Goal: Task Accomplishment & Management: Manage account settings

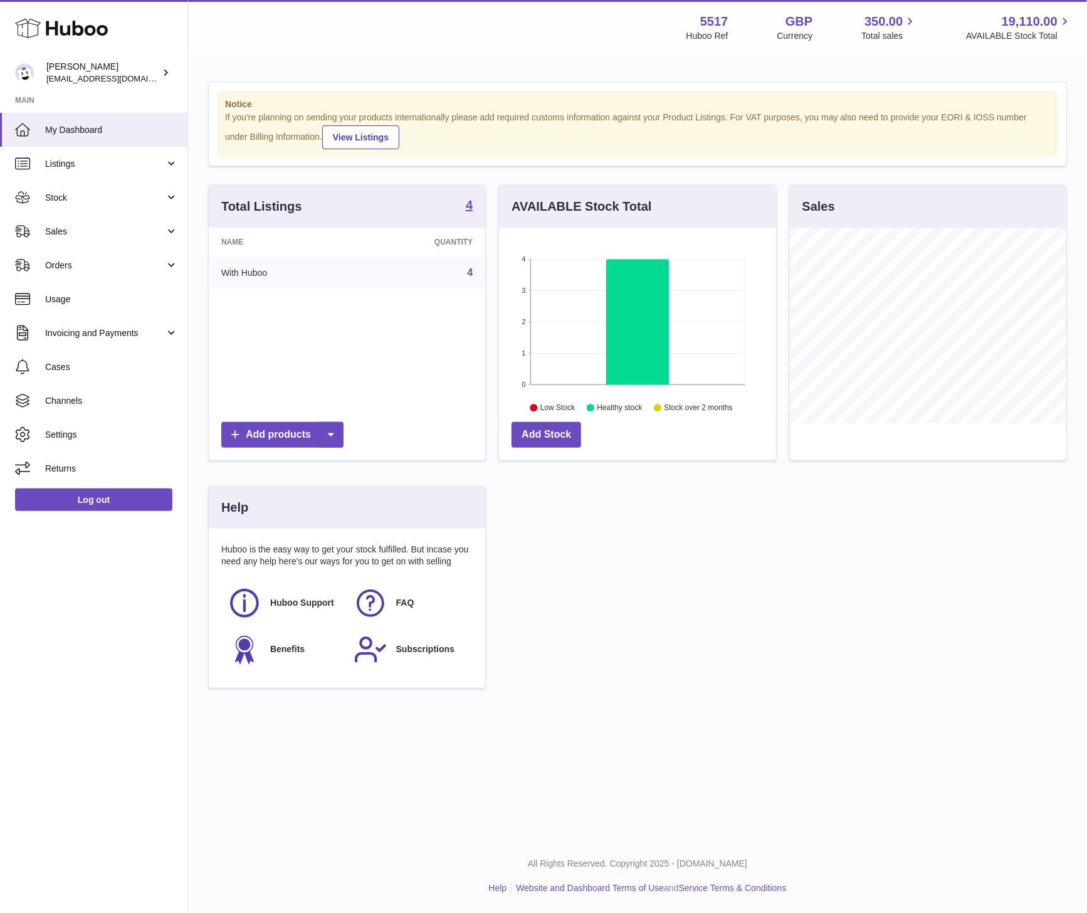
scroll to position [196, 277]
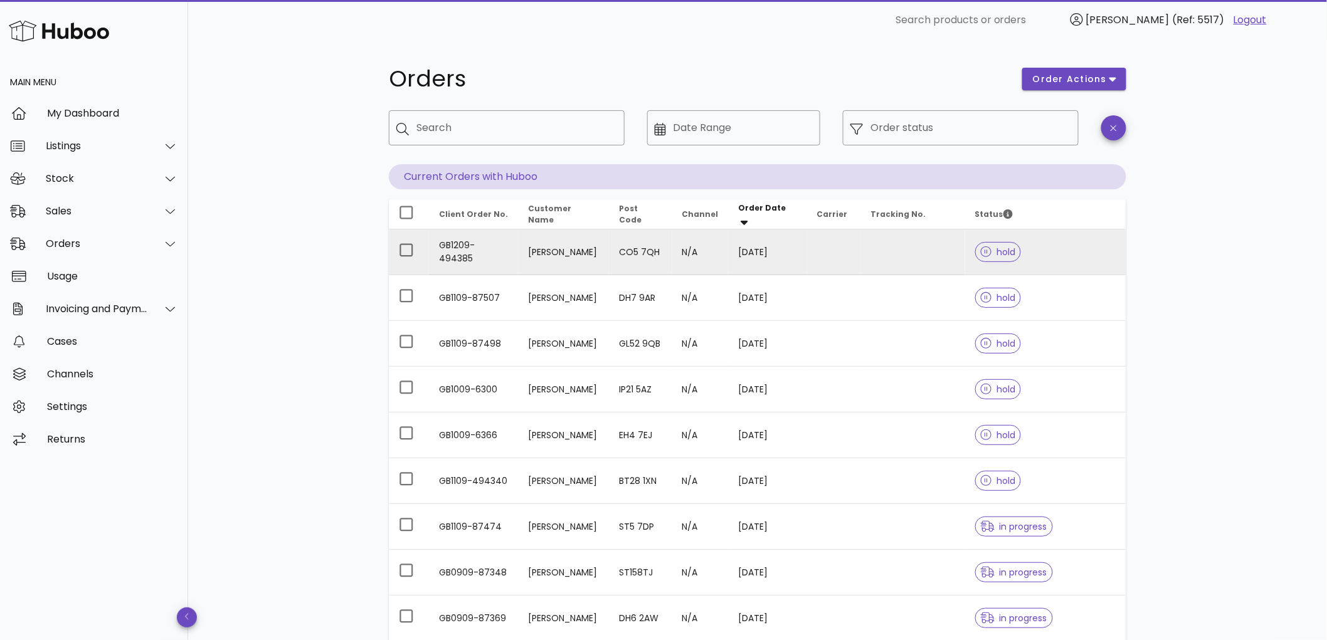
click at [1001, 250] on span "hold" at bounding box center [998, 252] width 35 height 9
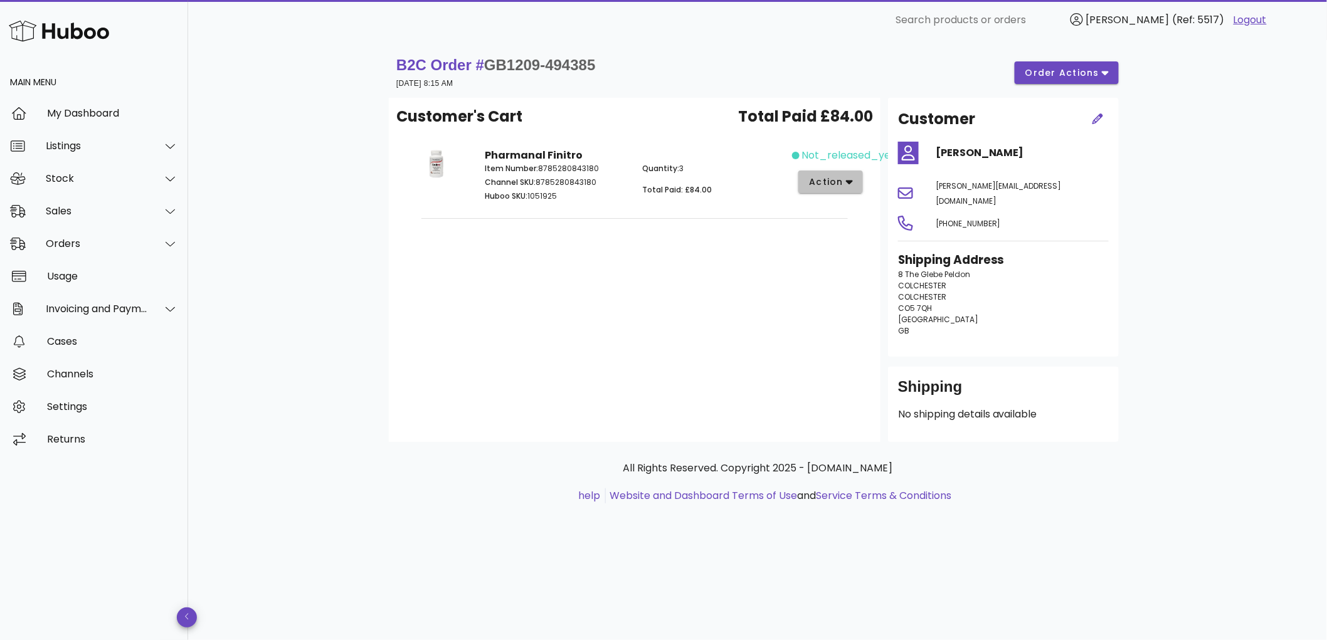
click at [848, 181] on icon "button" at bounding box center [849, 183] width 7 height 4
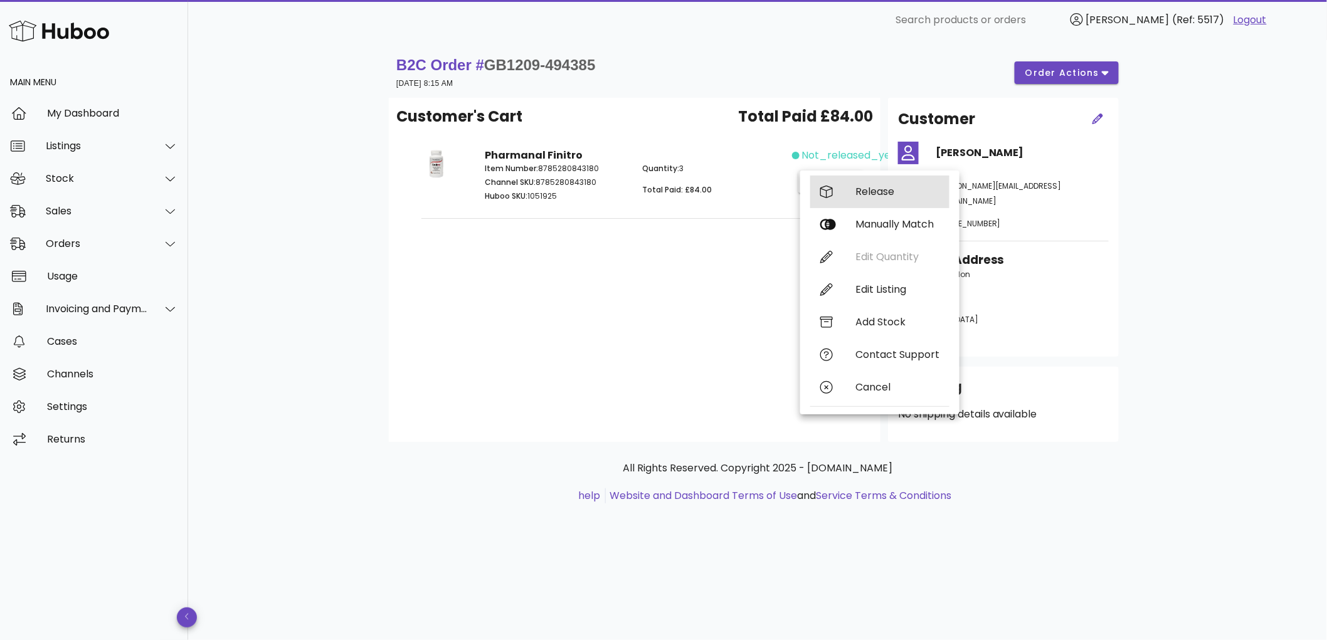
click at [880, 189] on div "Release" at bounding box center [897, 192] width 84 height 12
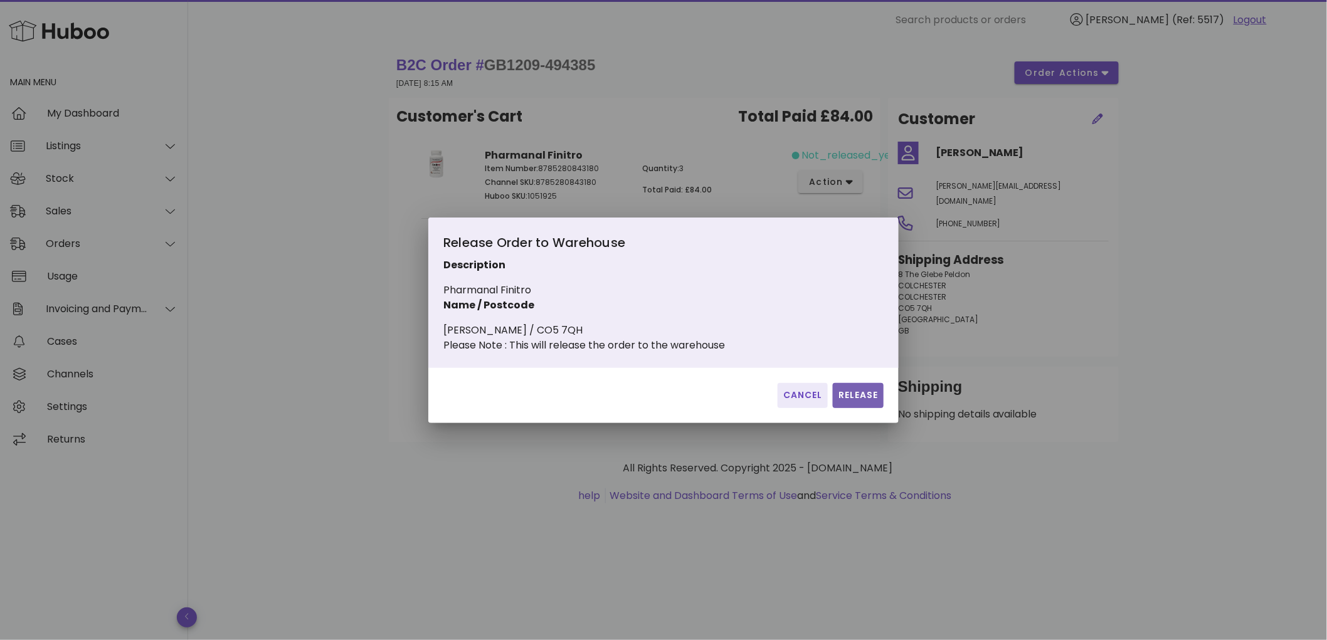
click at [861, 399] on span "Release" at bounding box center [858, 395] width 41 height 13
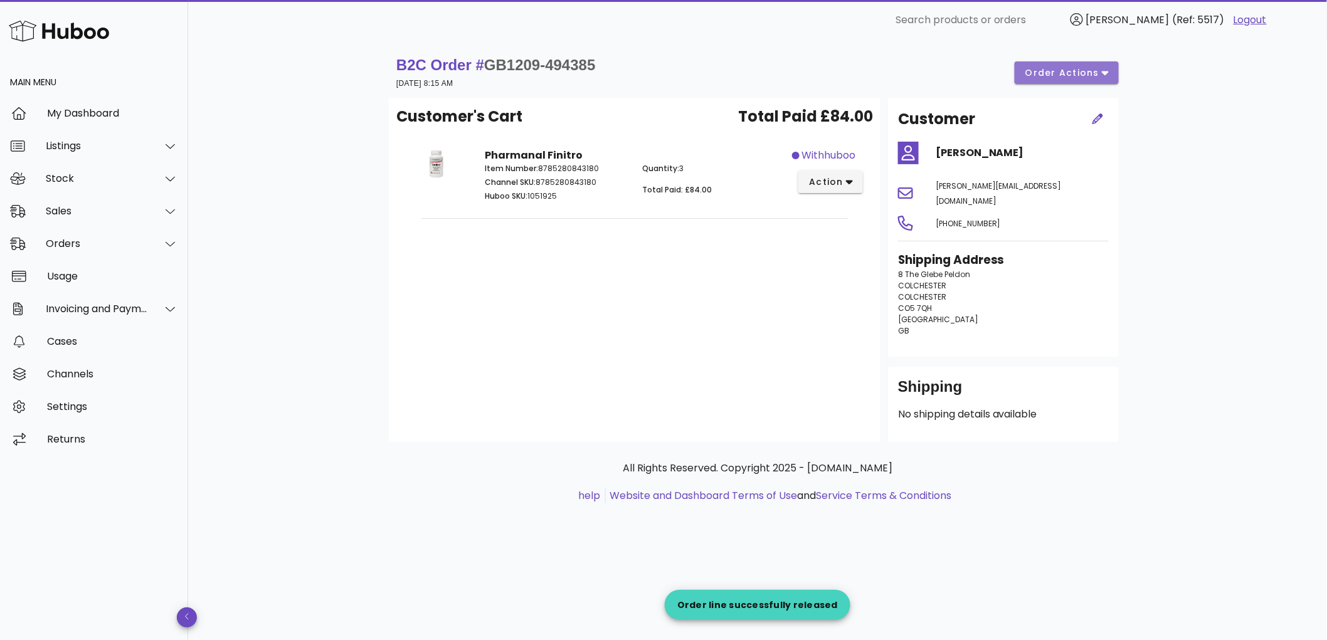
click at [1075, 73] on span "order actions" at bounding box center [1062, 72] width 75 height 13
click at [1066, 87] on div "Release" at bounding box center [1075, 82] width 94 height 33
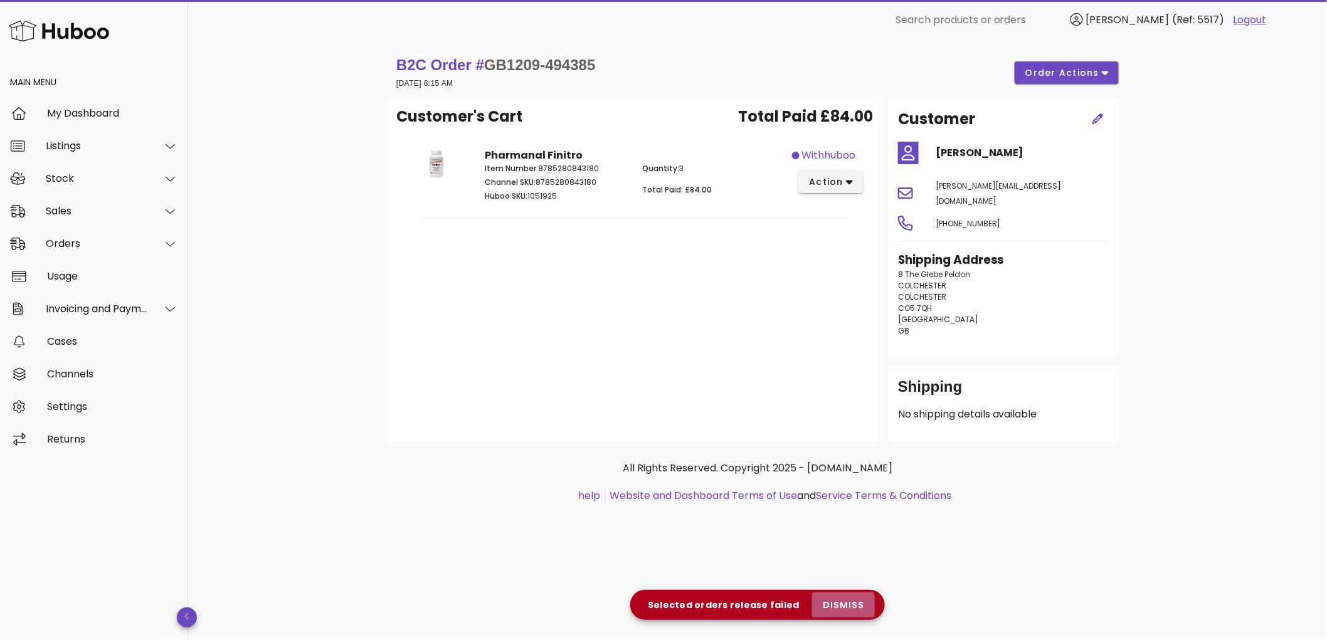
click at [841, 603] on span "dismiss" at bounding box center [843, 605] width 43 height 13
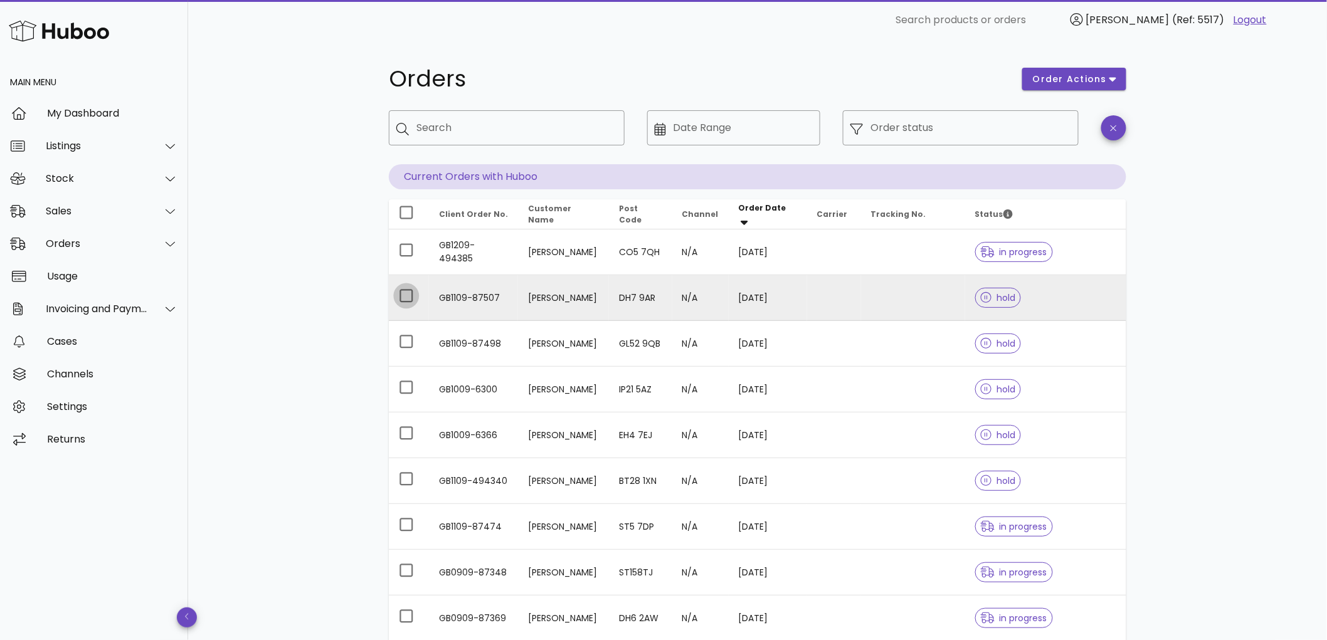
click at [404, 298] on div at bounding box center [406, 295] width 21 height 21
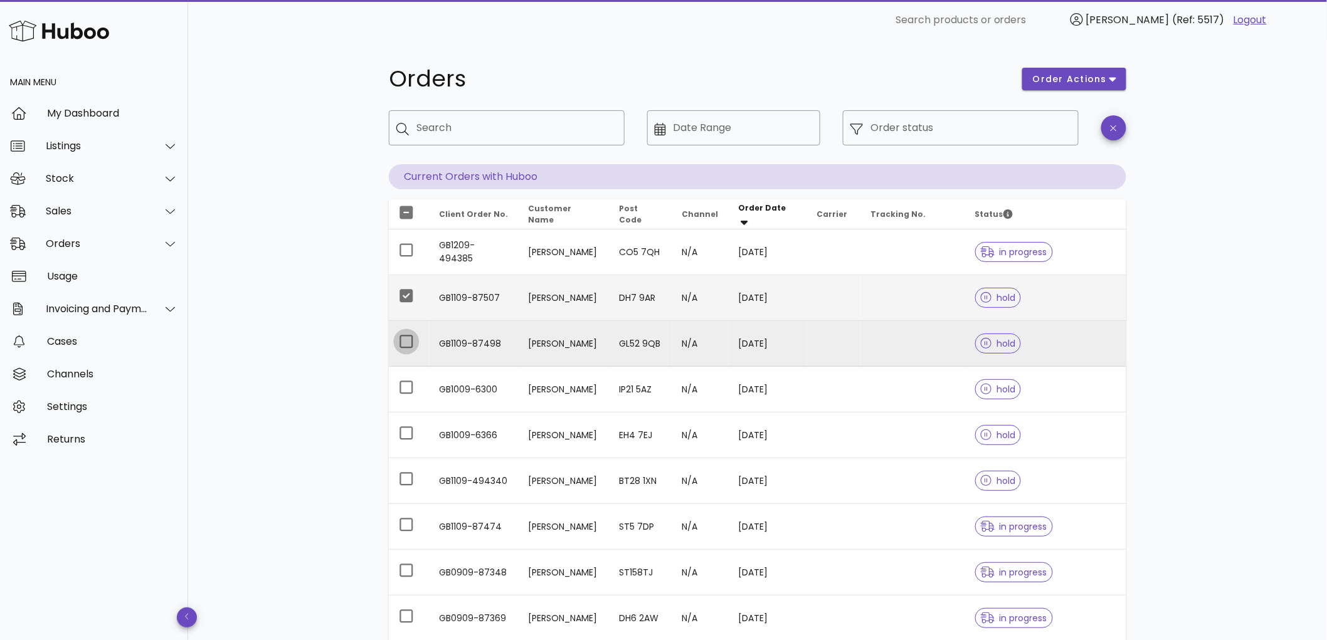
click at [405, 341] on div at bounding box center [406, 341] width 21 height 21
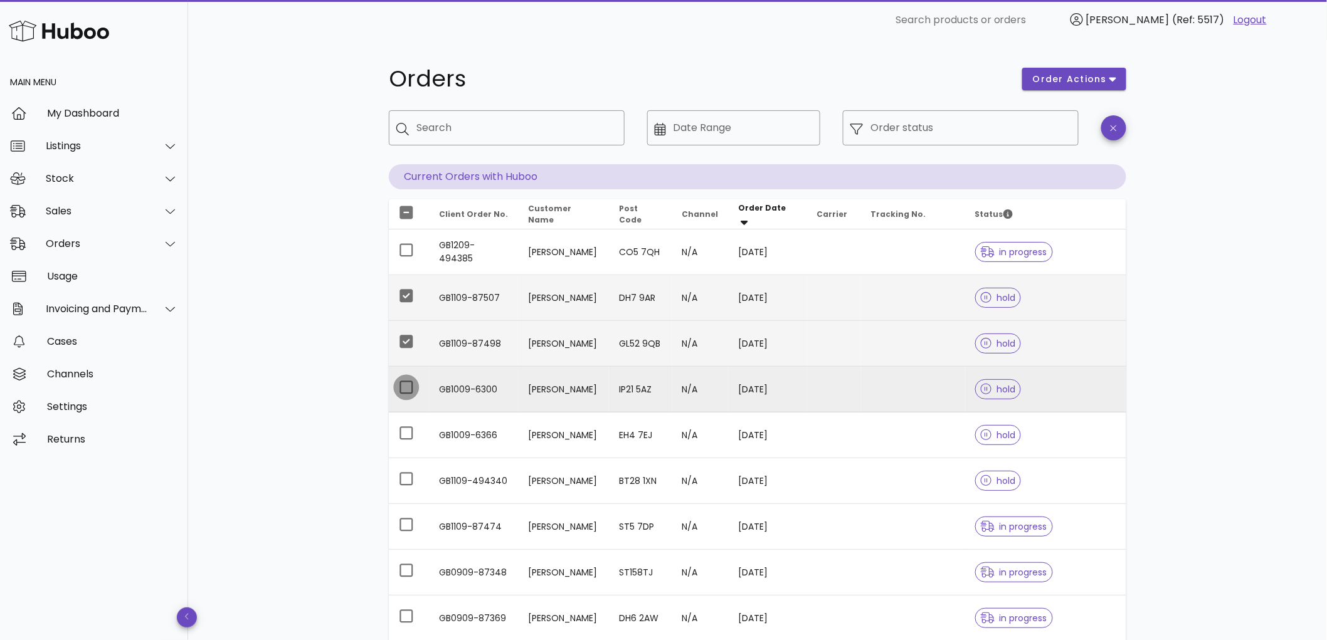
click at [405, 384] on div at bounding box center [406, 387] width 21 height 21
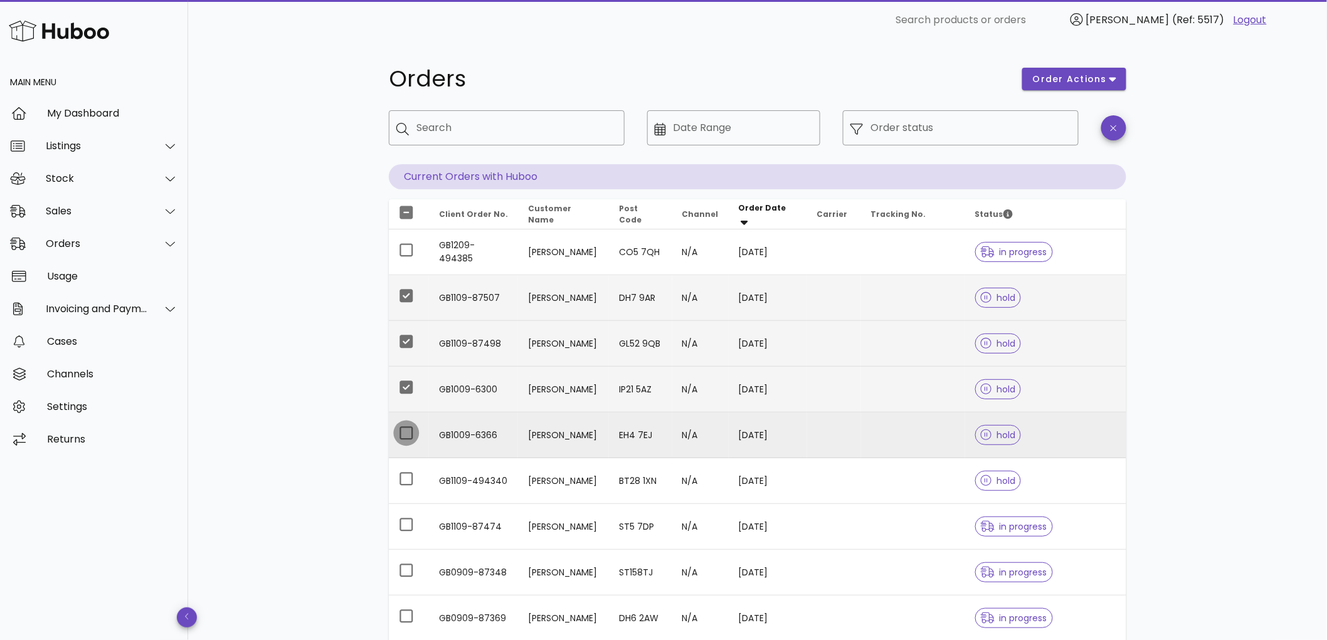
click at [406, 431] on div at bounding box center [406, 433] width 21 height 21
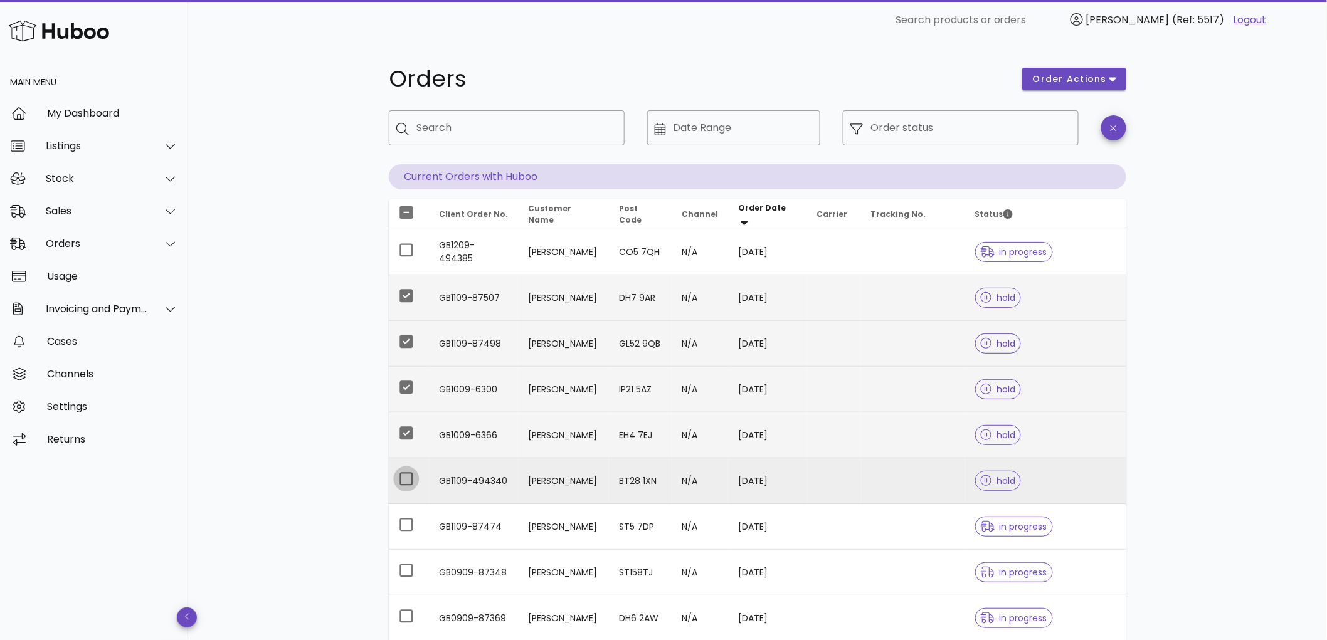
click at [408, 472] on div at bounding box center [406, 478] width 21 height 21
click at [1094, 80] on span "order actions" at bounding box center [1069, 79] width 75 height 13
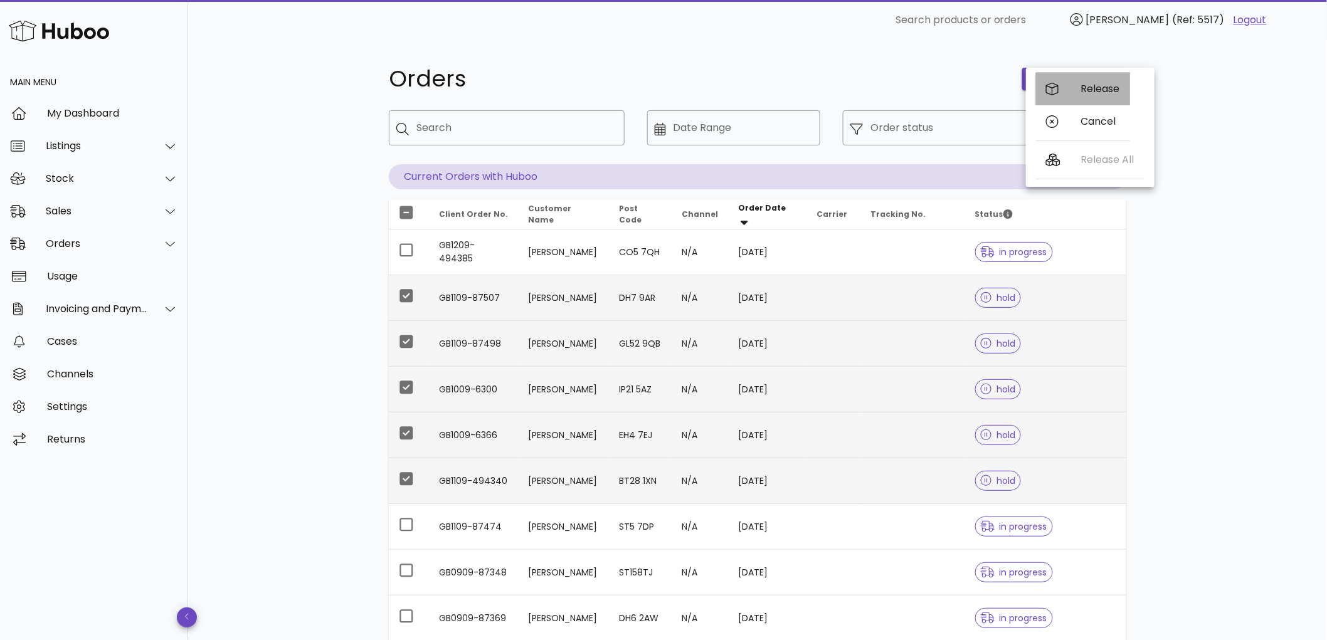
click at [1089, 88] on div "Release" at bounding box center [1100, 89] width 39 height 12
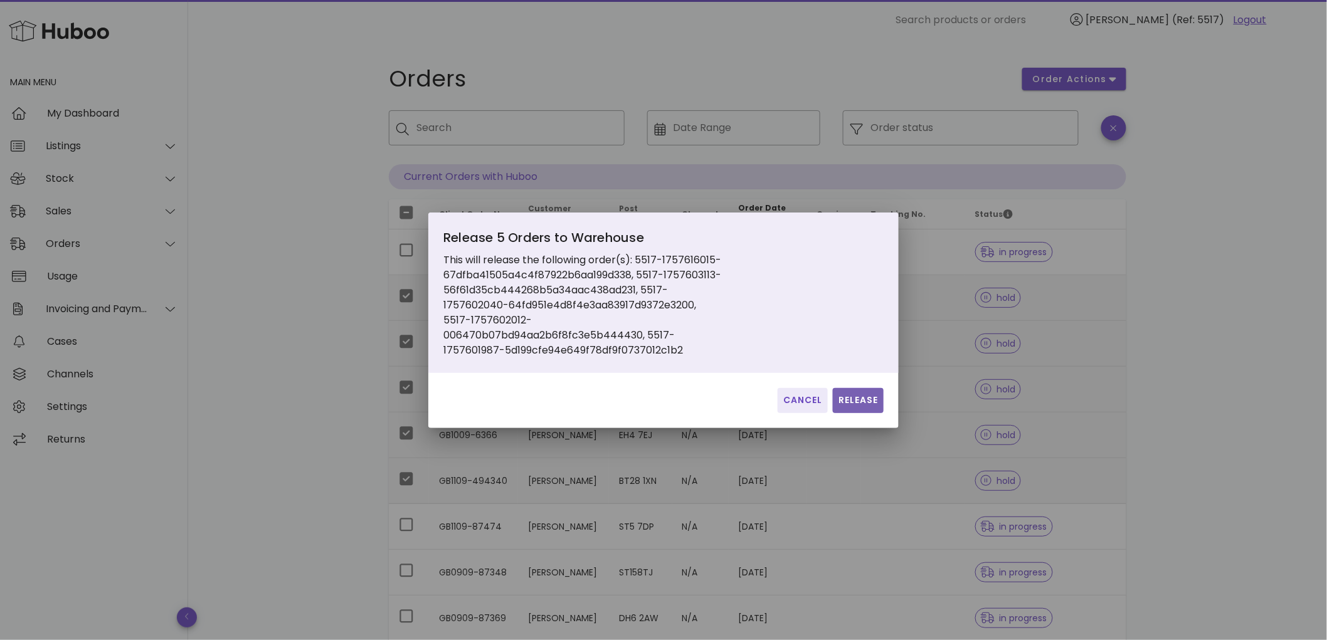
click at [857, 396] on span "Release" at bounding box center [858, 400] width 41 height 13
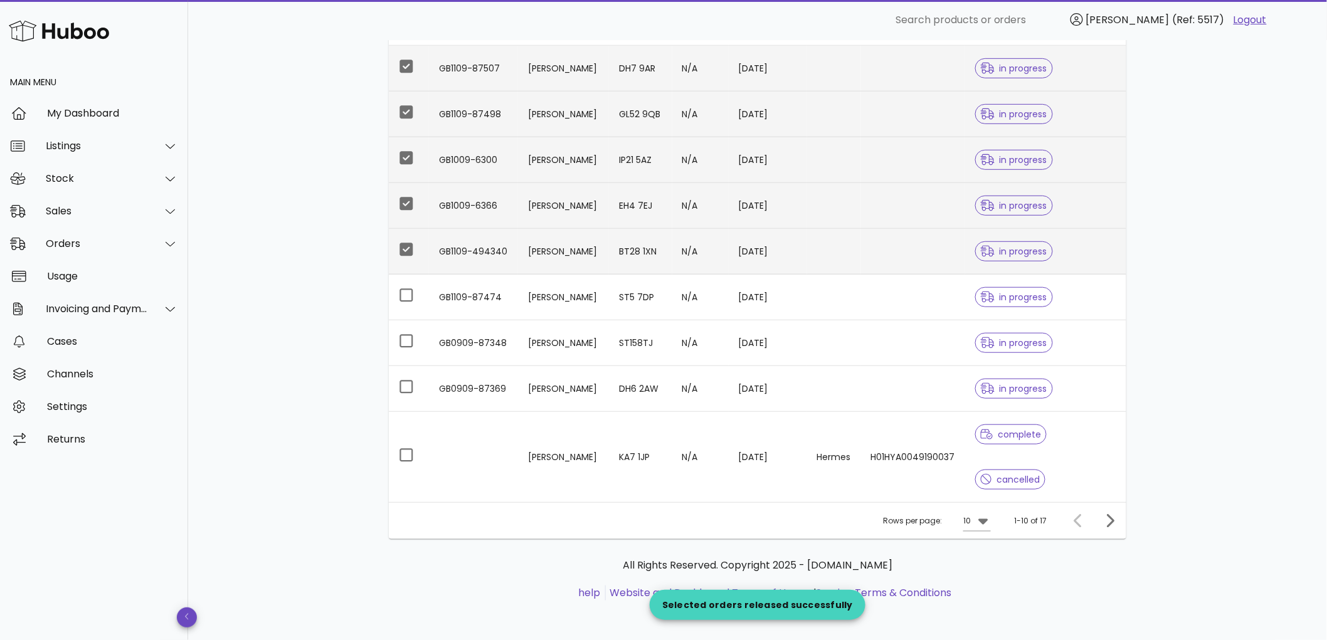
scroll to position [230, 0]
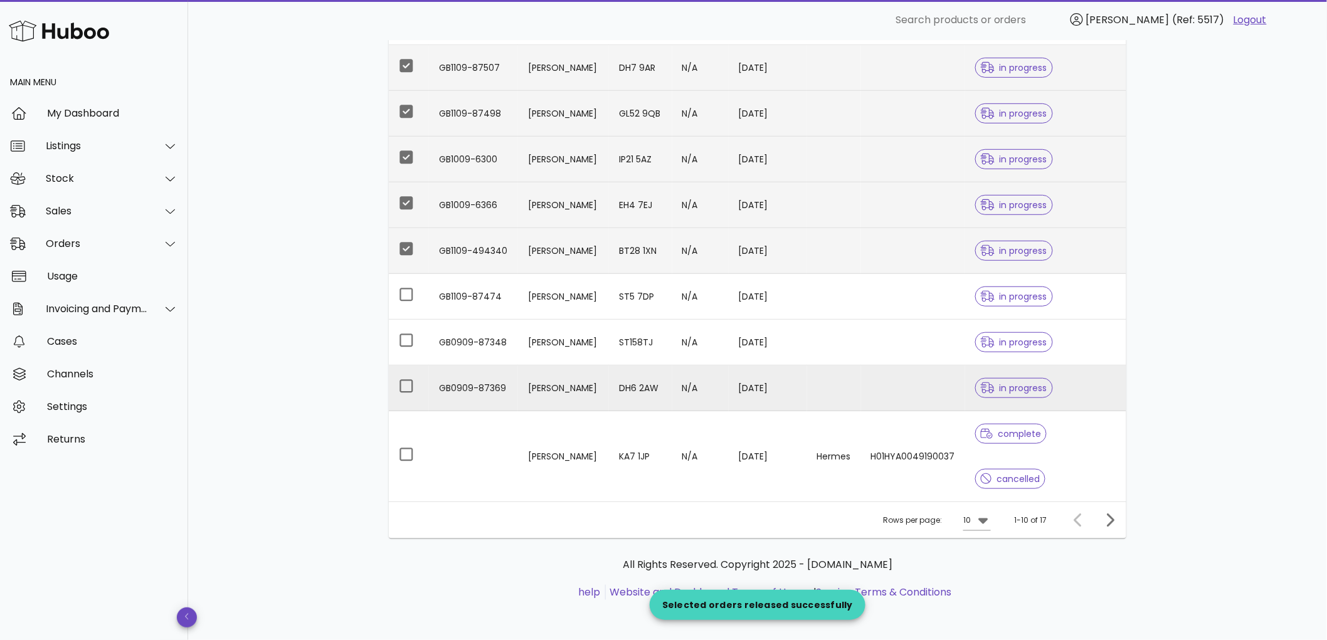
click at [478, 385] on td "GB0909-87369" at bounding box center [473, 389] width 89 height 46
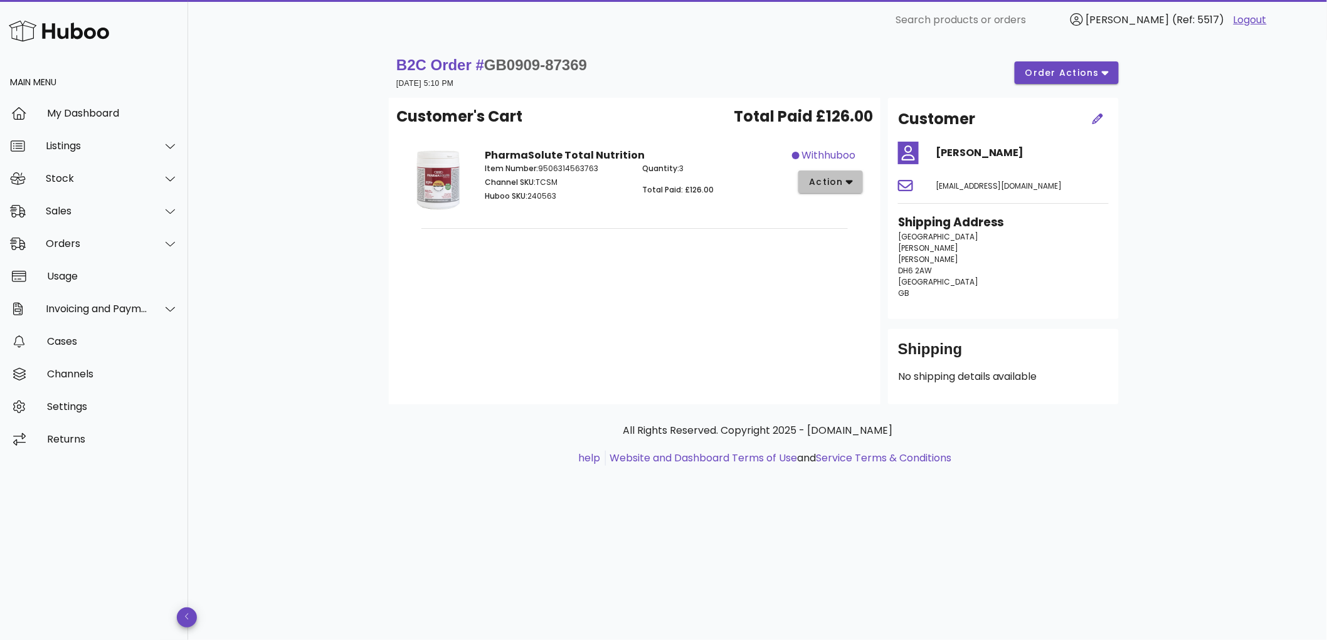
click at [826, 184] on span "action" at bounding box center [825, 182] width 35 height 13
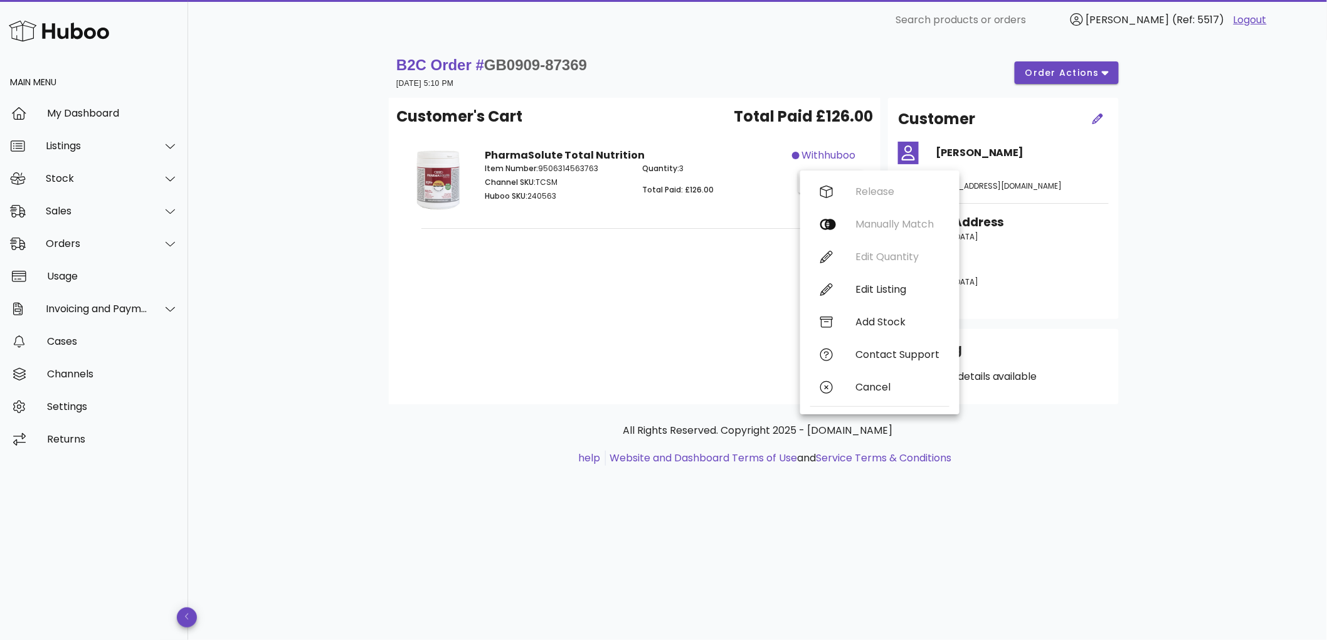
click at [879, 194] on div "Release Manually Match Edit Quantity Edit Listing Add Stock Contact Support Can…" at bounding box center [879, 293] width 139 height 234
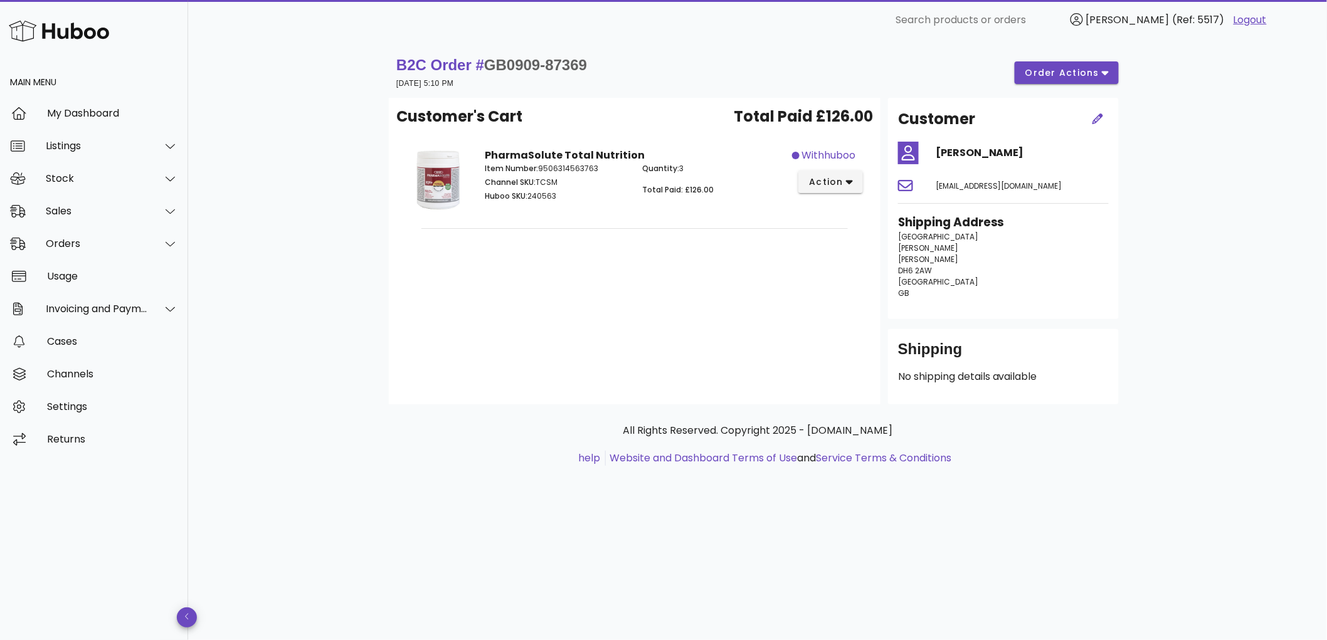
click at [1159, 201] on div "B2C Order # GB0909-87369 10 September 2025 at 5:10 PM order actions Customer's …" at bounding box center [757, 340] width 1139 height 600
click at [75, 145] on div "Listings" at bounding box center [97, 146] width 102 height 12
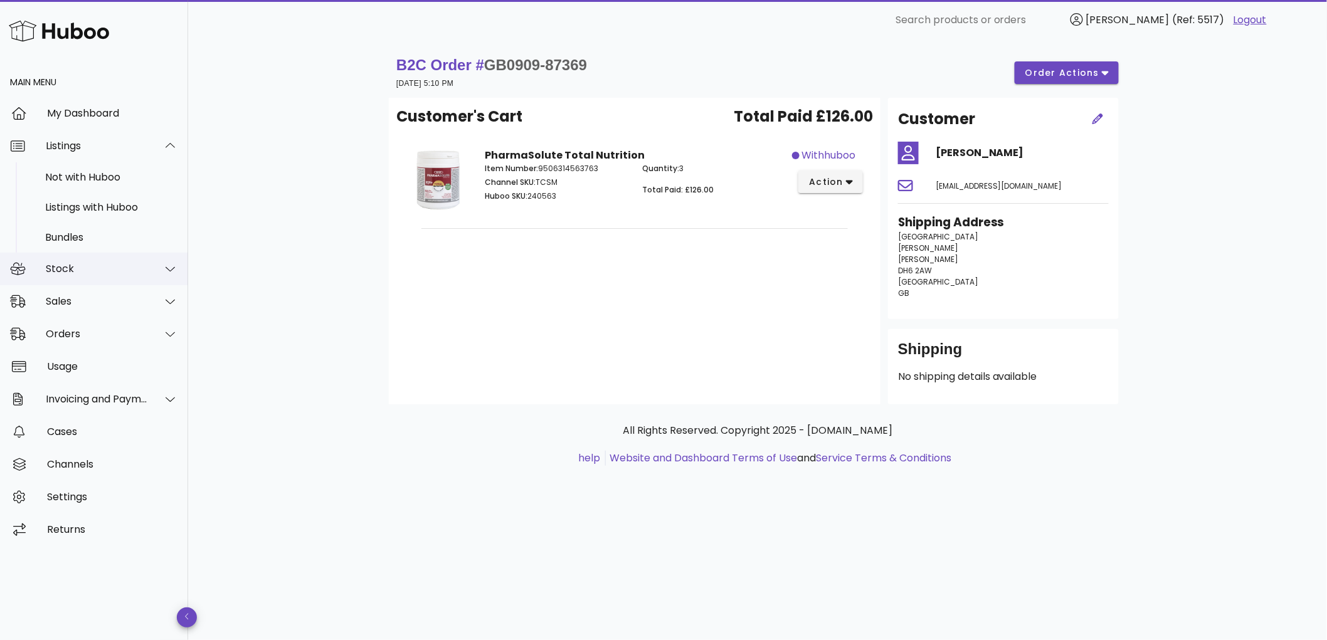
click at [75, 283] on div "Stock" at bounding box center [94, 269] width 188 height 33
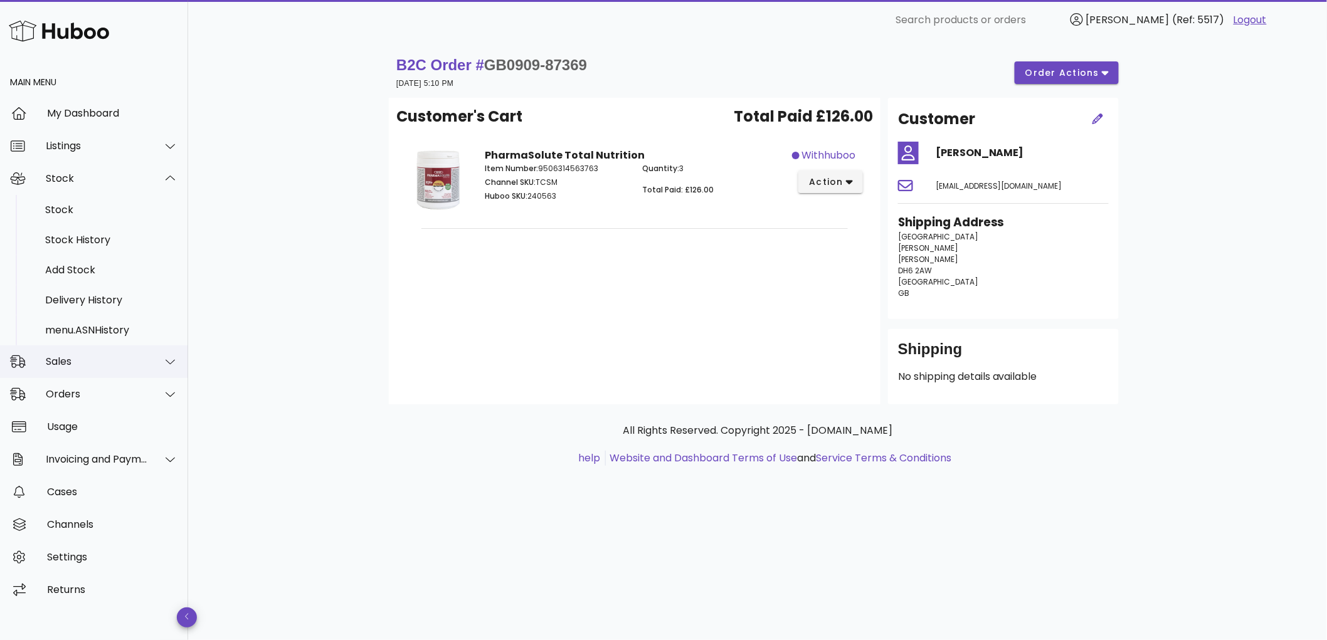
click at [58, 371] on div "Sales" at bounding box center [94, 362] width 188 height 33
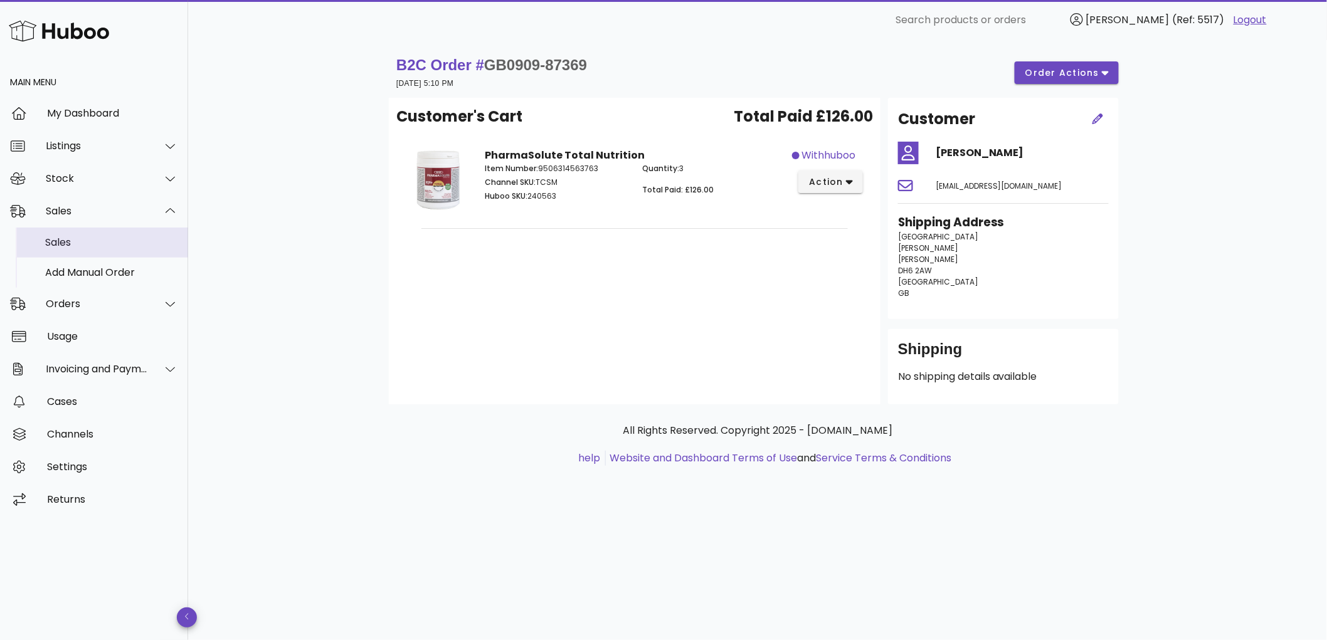
click at [66, 246] on div "Sales" at bounding box center [111, 242] width 133 height 12
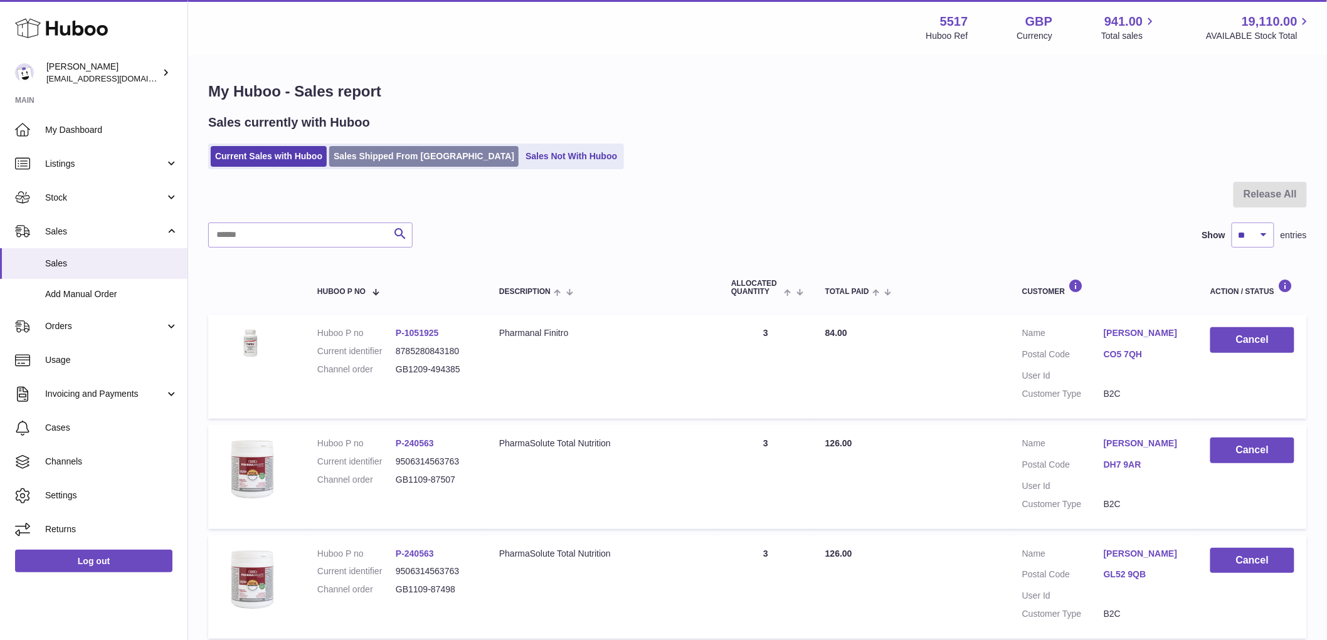
click at [399, 157] on link "Sales Shipped From [GEOGRAPHIC_DATA]" at bounding box center [423, 156] width 189 height 21
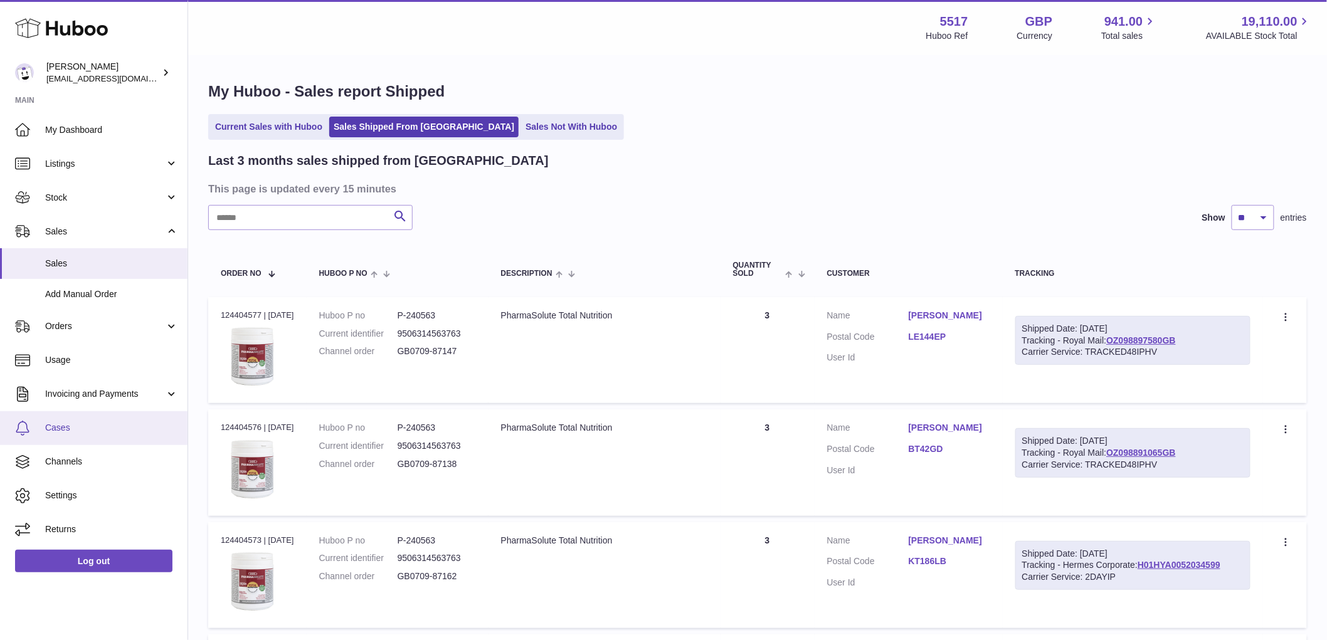
click at [55, 423] on span "Cases" at bounding box center [111, 428] width 133 height 12
